Goal: Download file/media

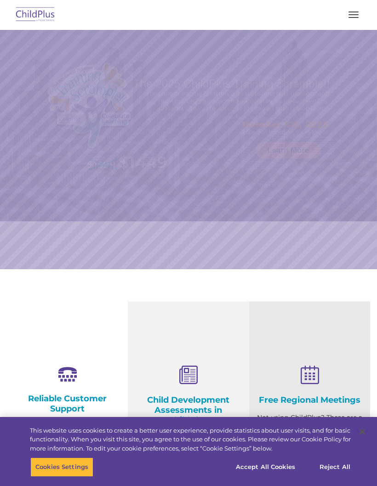
select select "MEDIUM"
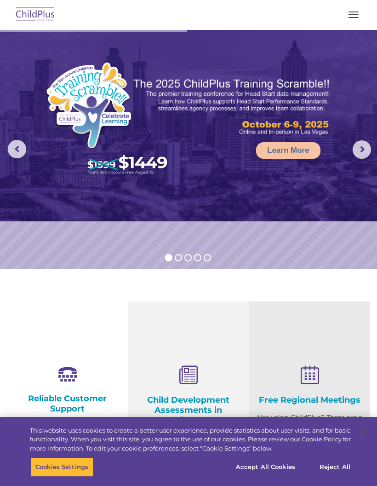
click at [36, 16] on img at bounding box center [35, 15] width 43 height 22
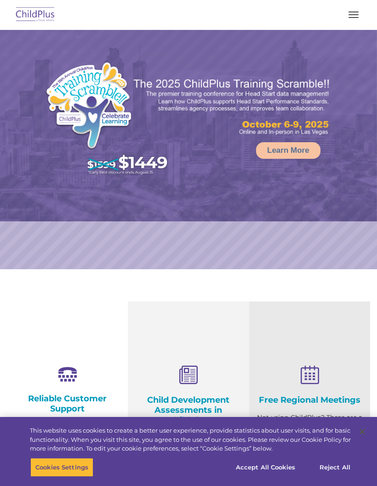
select select "MEDIUM"
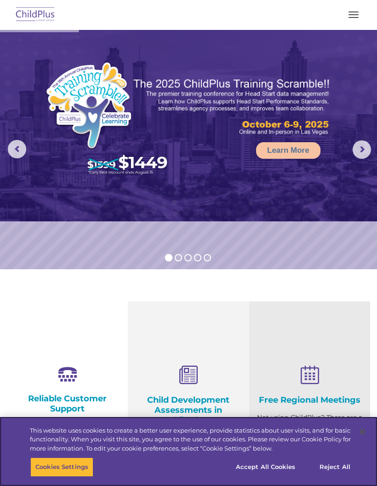
click at [281, 466] on button "Accept All Cookies" at bounding box center [265, 466] width 69 height 19
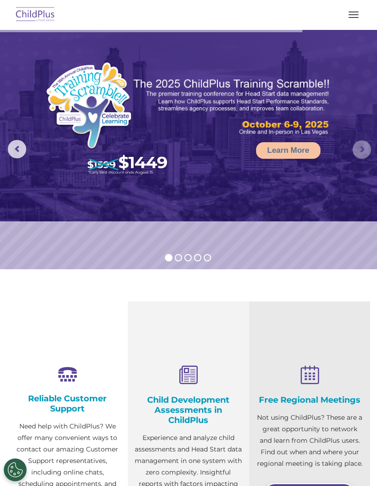
click at [357, 148] on rs-arrow at bounding box center [362, 149] width 18 height 18
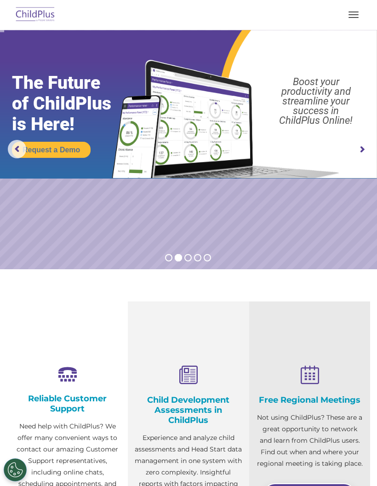
click at [364, 151] on rs-arrow at bounding box center [362, 149] width 18 height 18
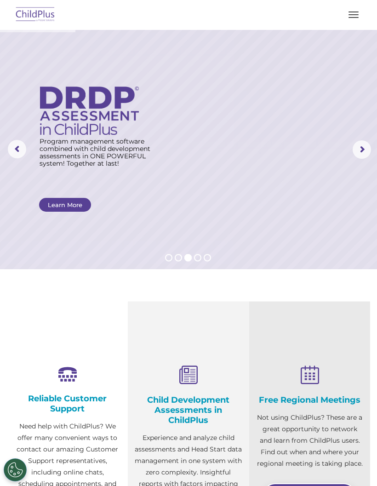
click at [362, 149] on rs-arrow at bounding box center [362, 149] width 18 height 18
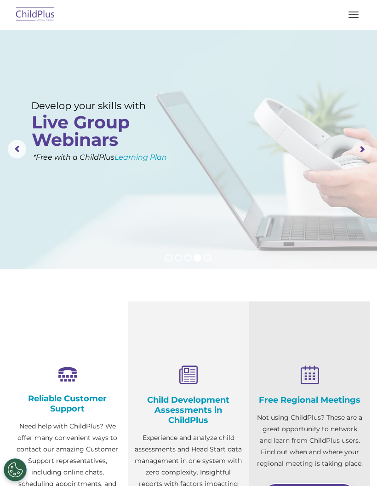
click at [366, 150] on rs-arrow at bounding box center [362, 149] width 18 height 18
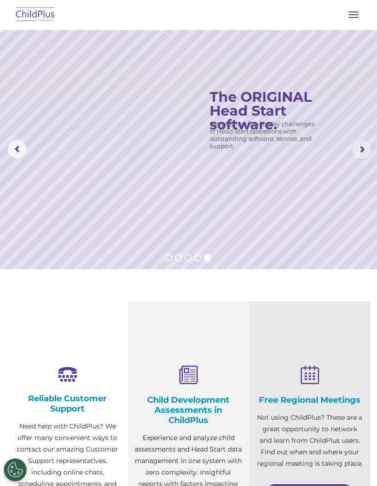
click at [364, 148] on rs-arrow at bounding box center [362, 149] width 18 height 18
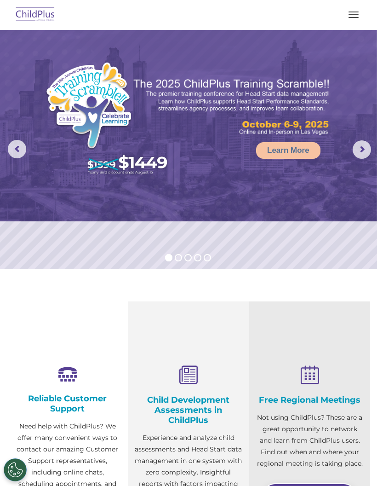
click at [17, 154] on rs-arrow at bounding box center [17, 149] width 18 height 18
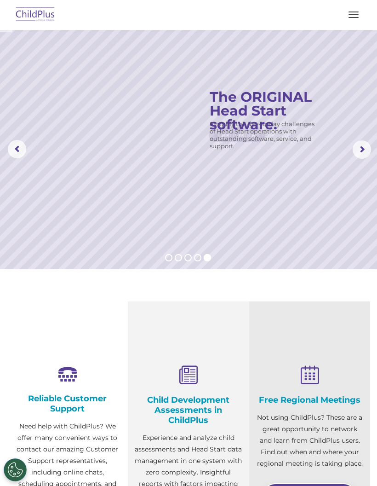
click at [292, 189] on rs-slide "Simplify the day-to-day challenges of Head Start operations with outstanding so…" at bounding box center [188, 149] width 377 height 239
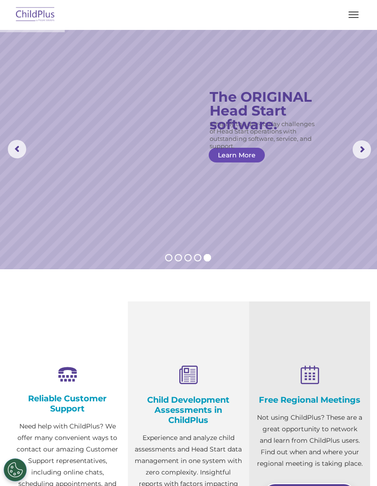
click at [254, 161] on link "Learn More" at bounding box center [237, 155] width 56 height 15
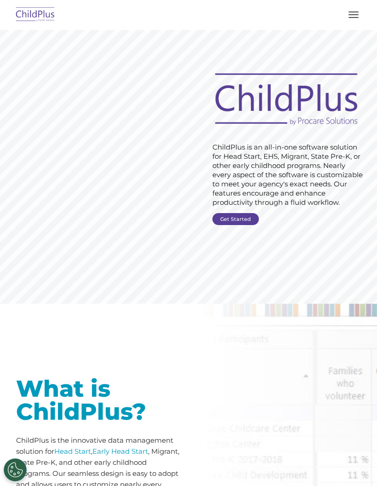
click at [252, 220] on link "Get Started" at bounding box center [236, 219] width 46 height 12
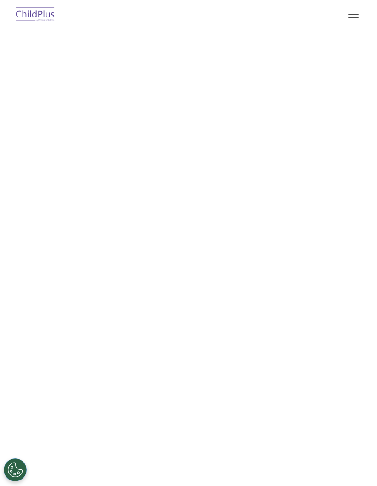
select select "MEDIUM"
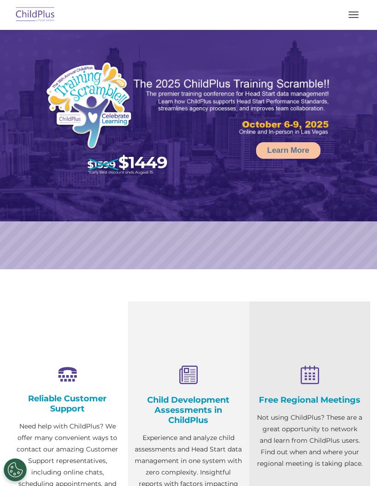
select select "MEDIUM"
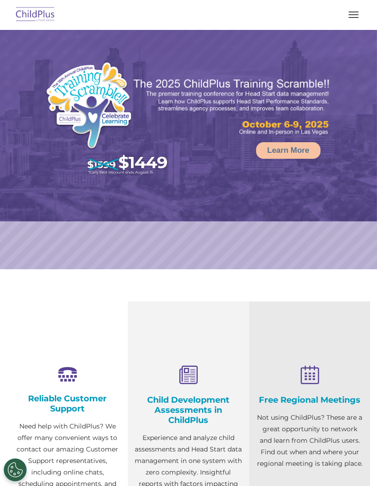
select select "MEDIUM"
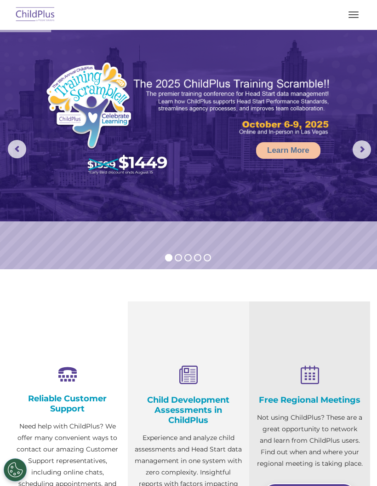
click at [357, 22] on button "button" at bounding box center [353, 14] width 19 height 15
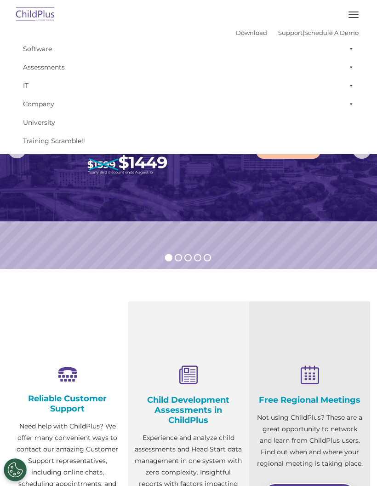
click at [236, 34] on link "Download" at bounding box center [251, 32] width 31 height 7
